Goal: Check status: Check status

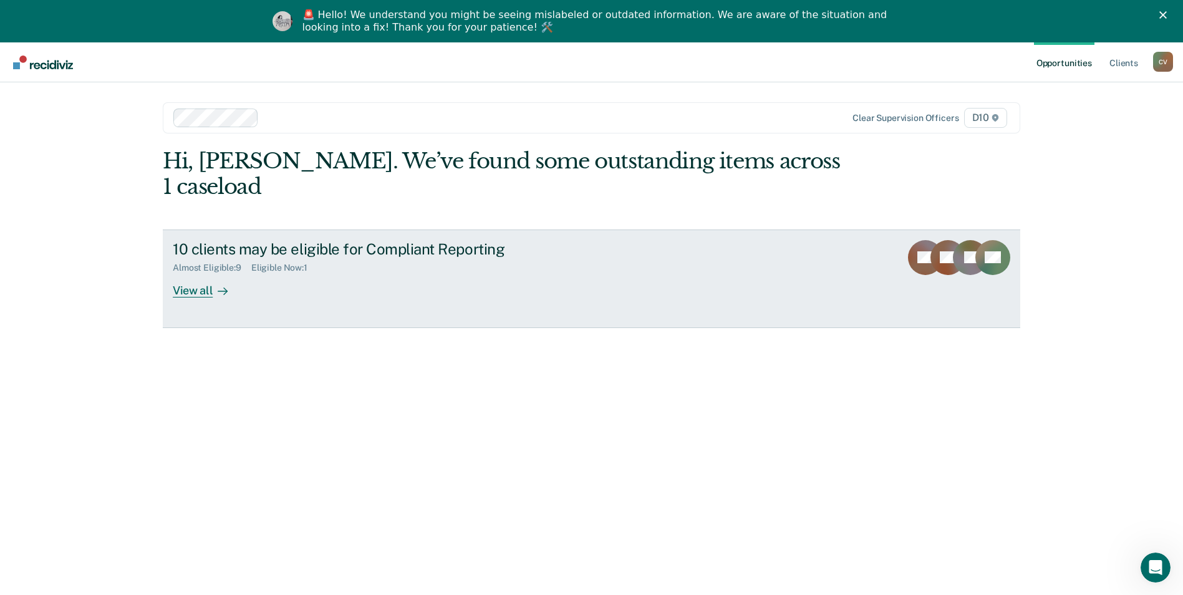
click at [203, 273] on div "View all" at bounding box center [208, 285] width 70 height 24
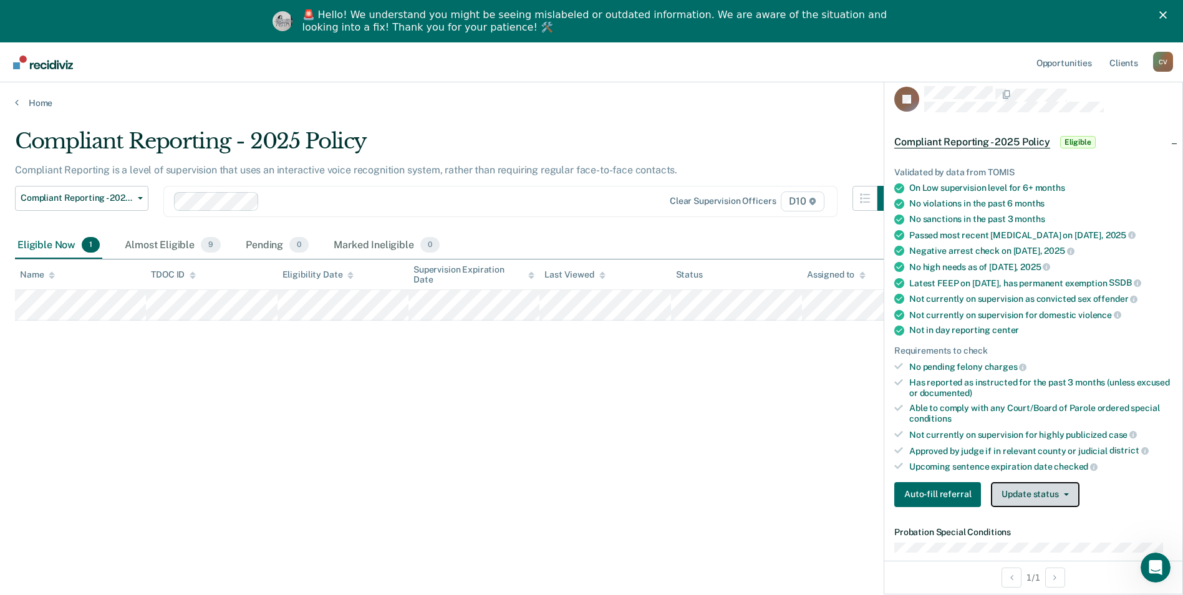
click at [1067, 499] on button "Update status" at bounding box center [1035, 494] width 88 height 25
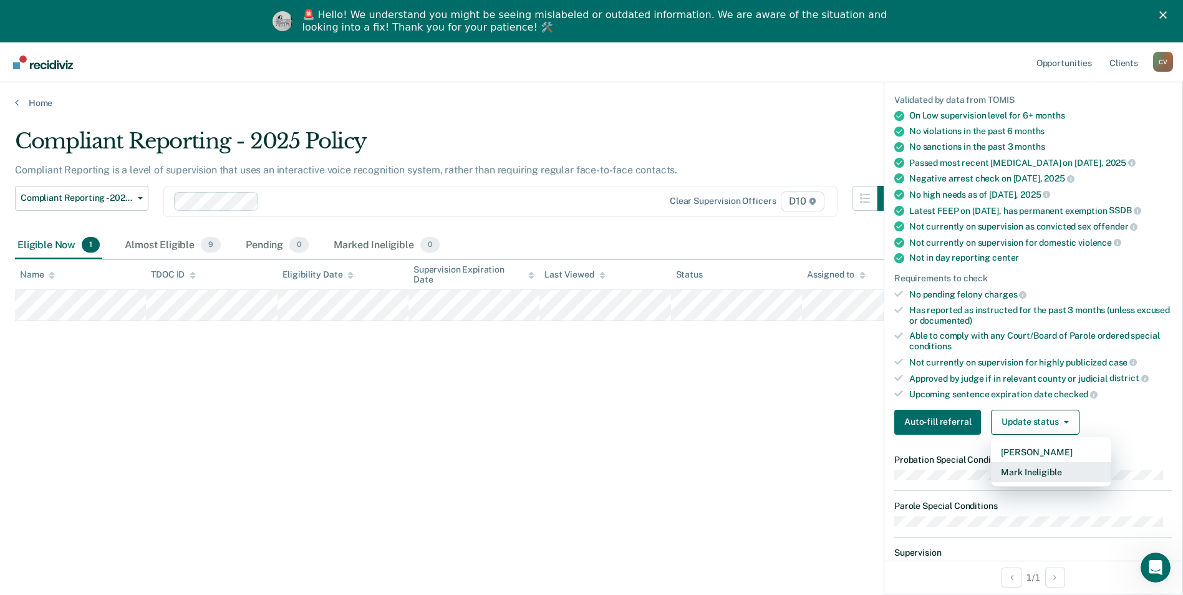
scroll to position [312, 0]
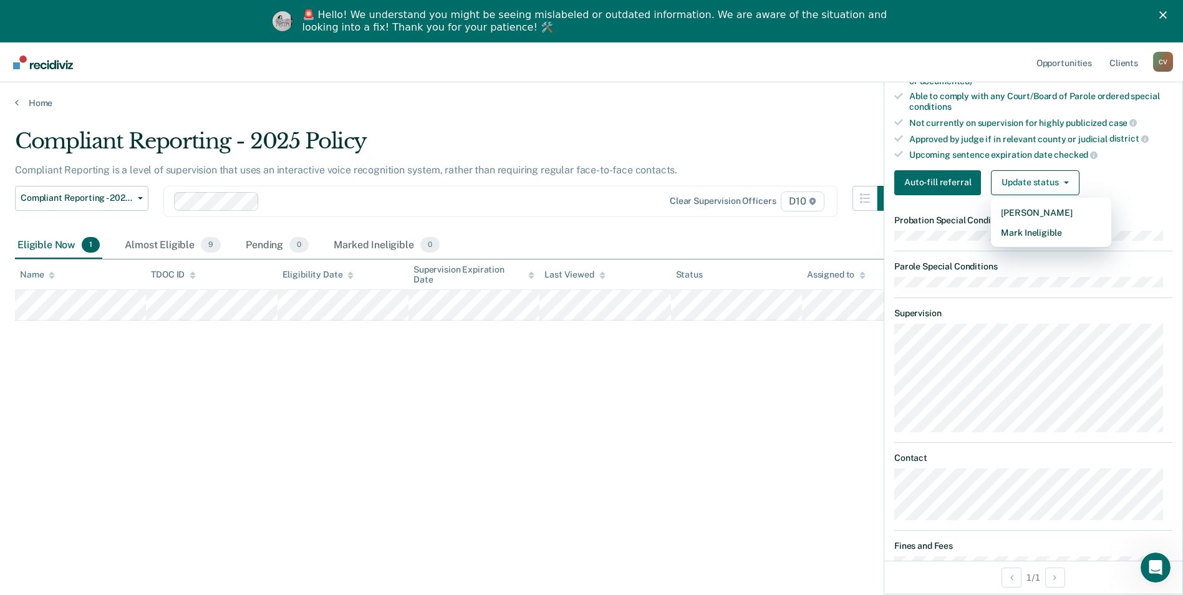
click at [671, 440] on div "Compliant Reporting - 2025 Policy Compliant Reporting is a level of supervision…" at bounding box center [592, 336] width 1154 height 415
click at [382, 202] on div at bounding box center [448, 201] width 366 height 14
click at [448, 143] on div "Compliant Reporting - 2025 Policy" at bounding box center [459, 147] width 888 height 36
click at [179, 242] on div "Almost Eligible 9" at bounding box center [172, 245] width 101 height 27
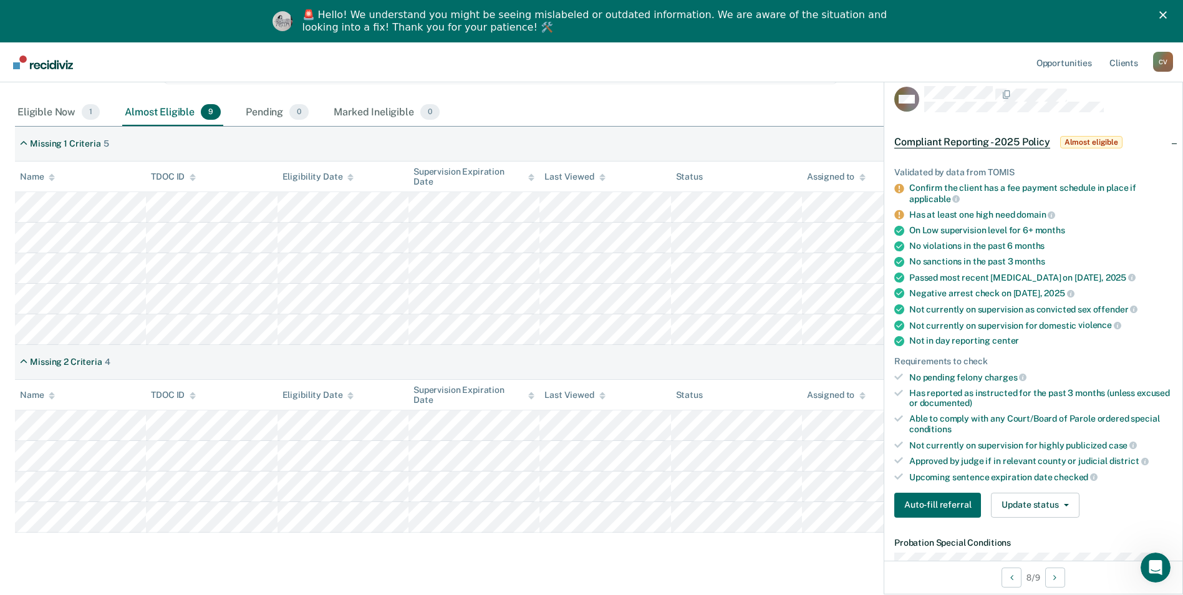
scroll to position [160, 0]
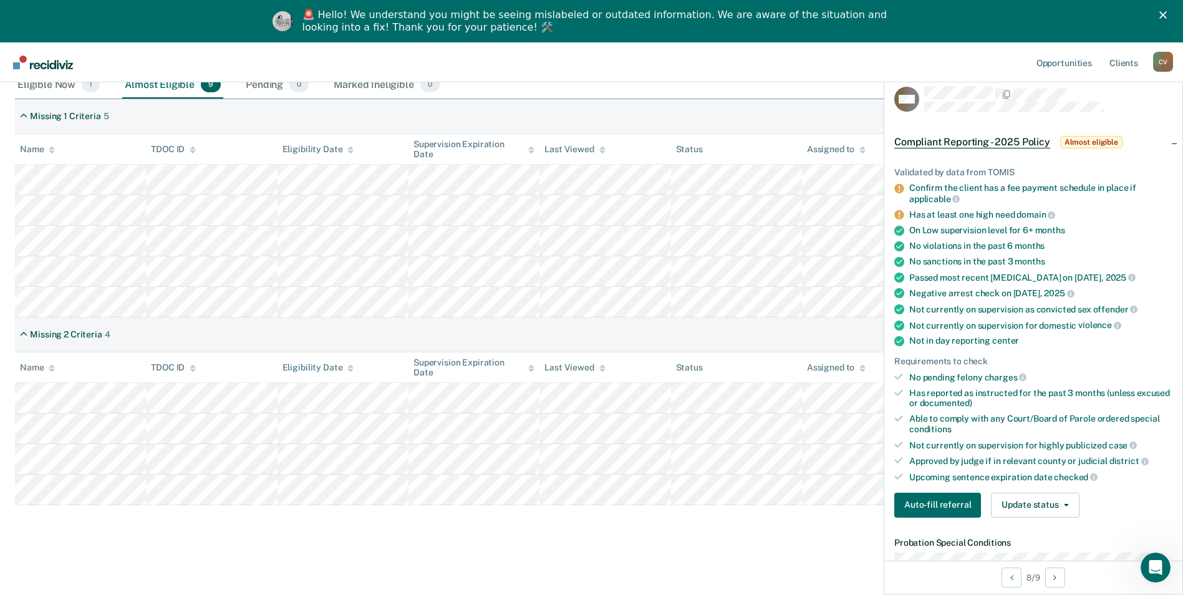
click at [632, 54] on nav "Opportunities Client s [PERSON_NAME] Profile How it works Log Out" at bounding box center [591, 62] width 1183 height 40
click at [968, 143] on span "Compliant Reporting - 2025 Policy" at bounding box center [973, 142] width 156 height 12
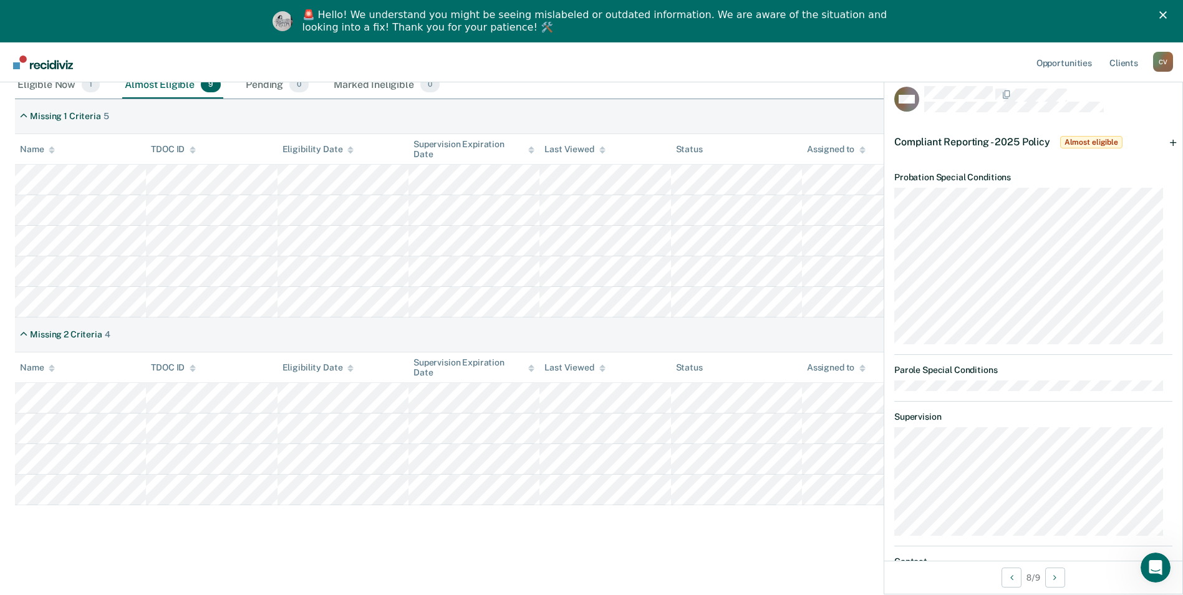
click at [968, 141] on span "Compliant Reporting - 2025 Policy" at bounding box center [973, 142] width 156 height 12
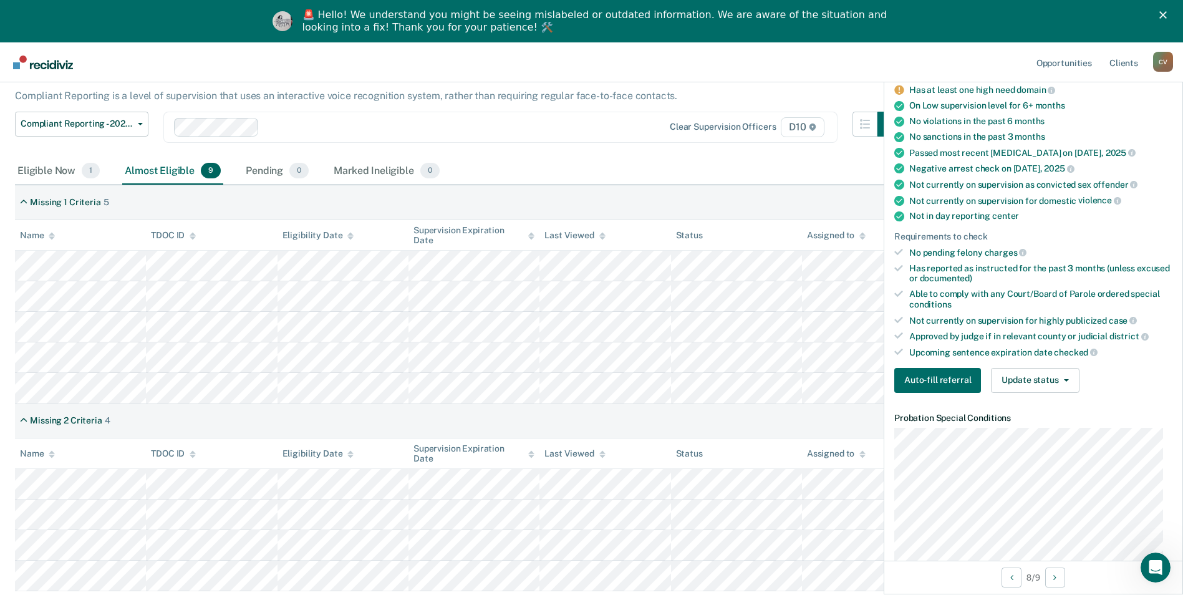
scroll to position [0, 0]
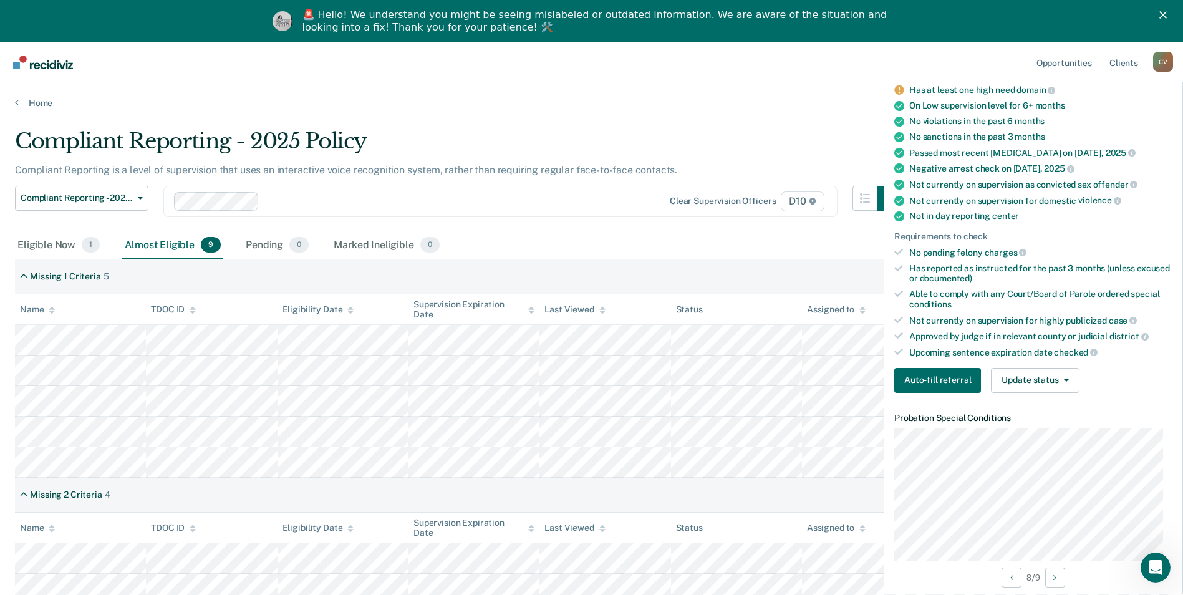
click at [1167, 15] on polygon "Close" at bounding box center [1163, 14] width 7 height 7
